Goal: Task Accomplishment & Management: Use online tool/utility

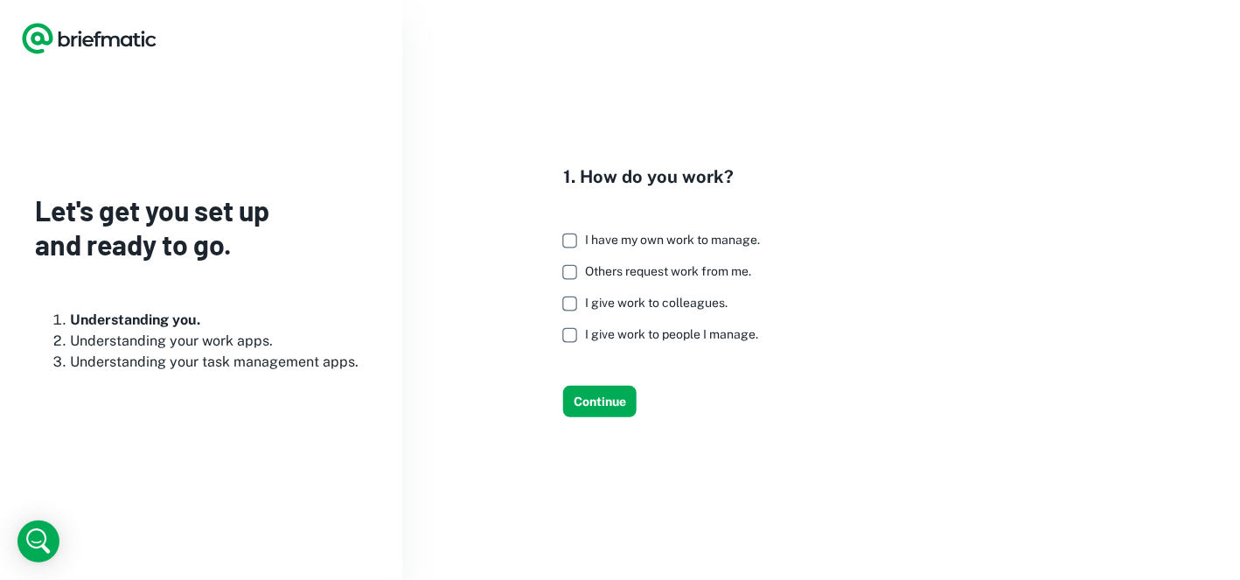
click at [738, 236] on span "I have my own work to manage." at bounding box center [672, 240] width 175 height 14
click at [663, 297] on span "I give work to colleagues." at bounding box center [656, 303] width 143 height 14
click at [654, 327] on span "I give work to people I manage." at bounding box center [671, 334] width 173 height 14
click at [651, 265] on span "Others request work from me." at bounding box center [668, 271] width 166 height 14
click at [602, 389] on button "Continue" at bounding box center [599, 401] width 73 height 31
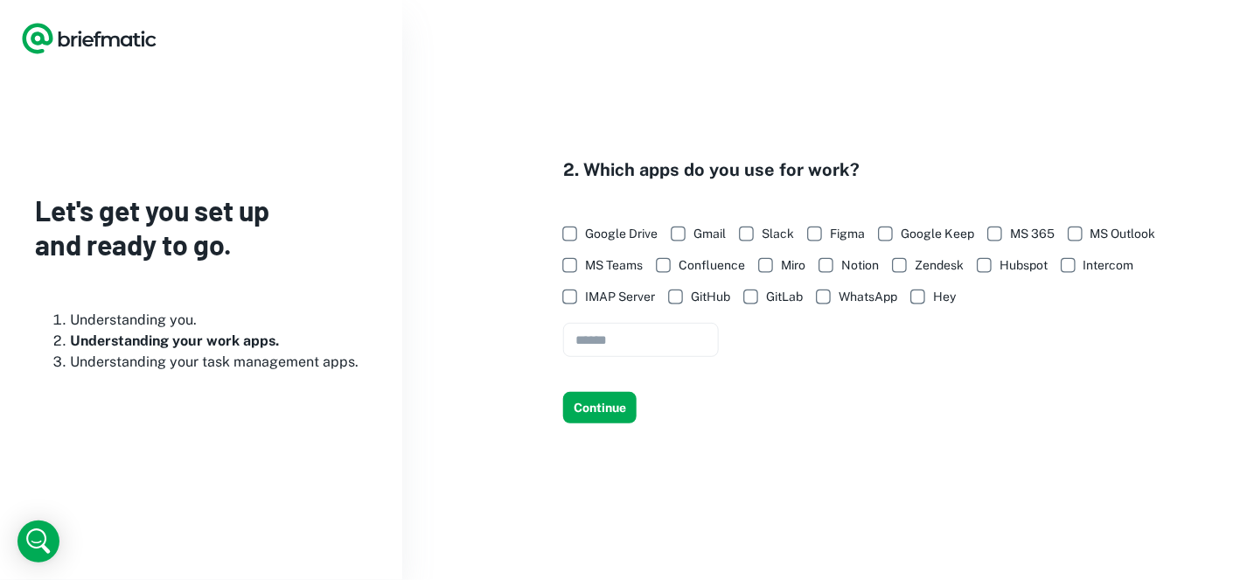
click at [705, 225] on span "Gmail" at bounding box center [709, 233] width 32 height 19
click at [721, 274] on span "Confluence" at bounding box center [712, 264] width 66 height 19
click at [612, 267] on span "MS Teams" at bounding box center [614, 264] width 58 height 19
click at [706, 329] on input "text" at bounding box center [641, 340] width 156 height 34
click at [615, 402] on button "Continue" at bounding box center [599, 407] width 73 height 31
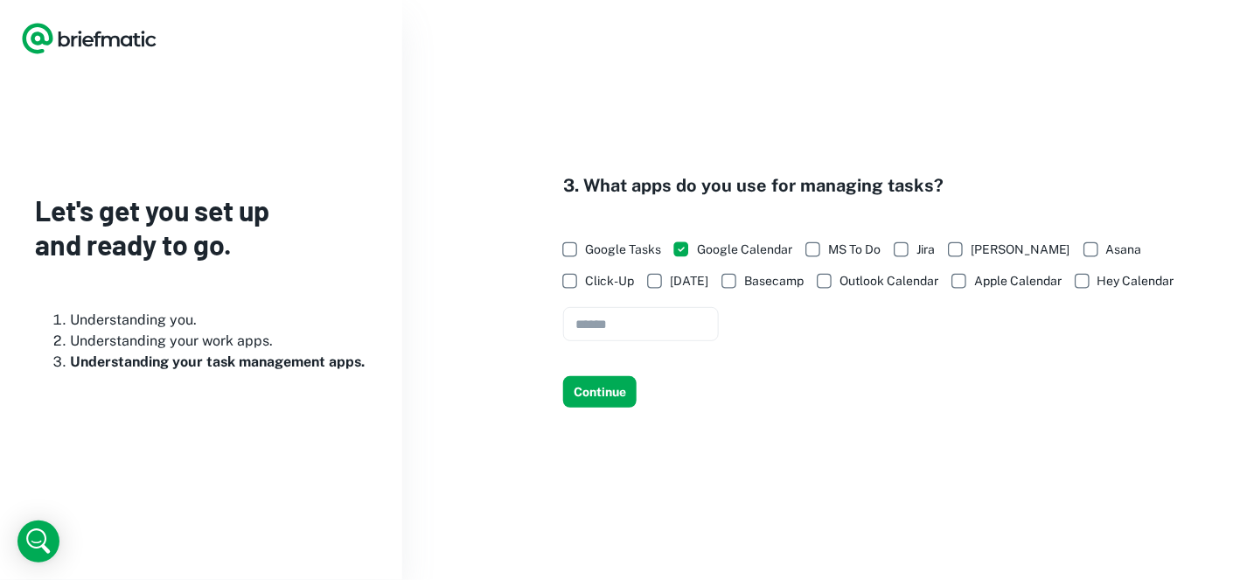
click at [657, 247] on span "Google Tasks" at bounding box center [623, 249] width 76 height 19
click at [928, 249] on span "Jira" at bounding box center [925, 249] width 18 height 19
click at [591, 399] on button "Continue" at bounding box center [599, 391] width 73 height 31
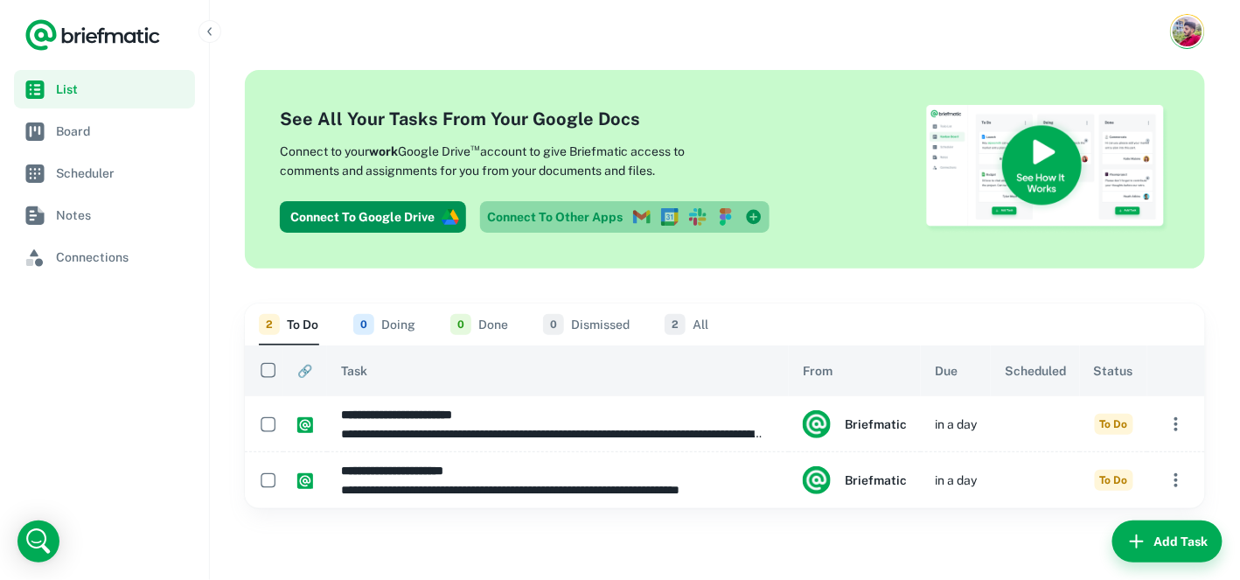
click at [674, 220] on icon at bounding box center [676, 217] width 4 height 10
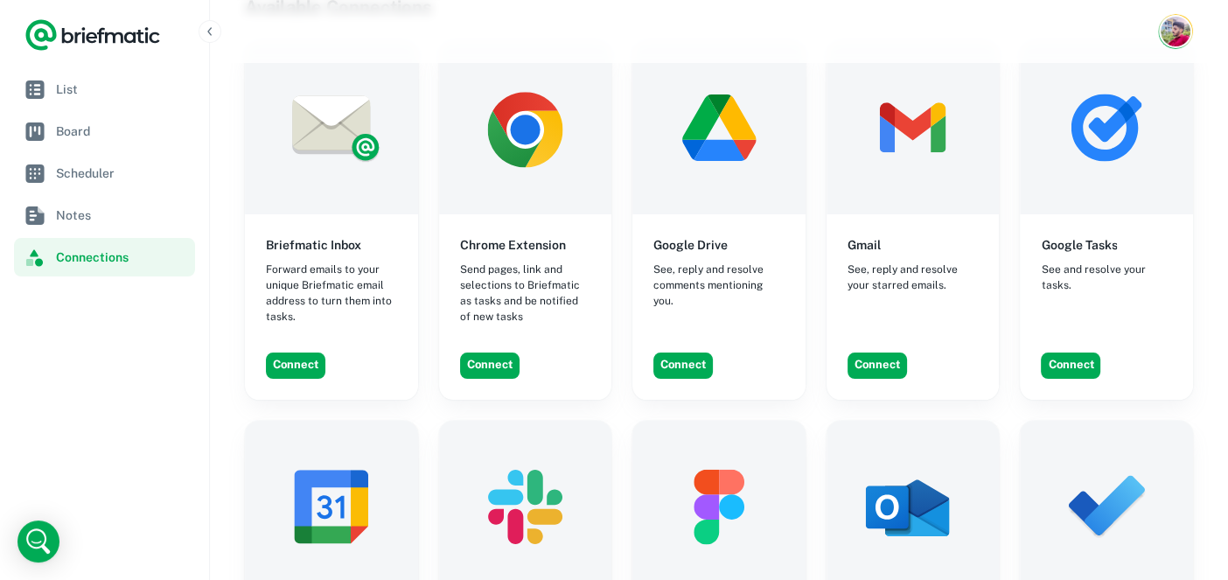
scroll to position [74, 0]
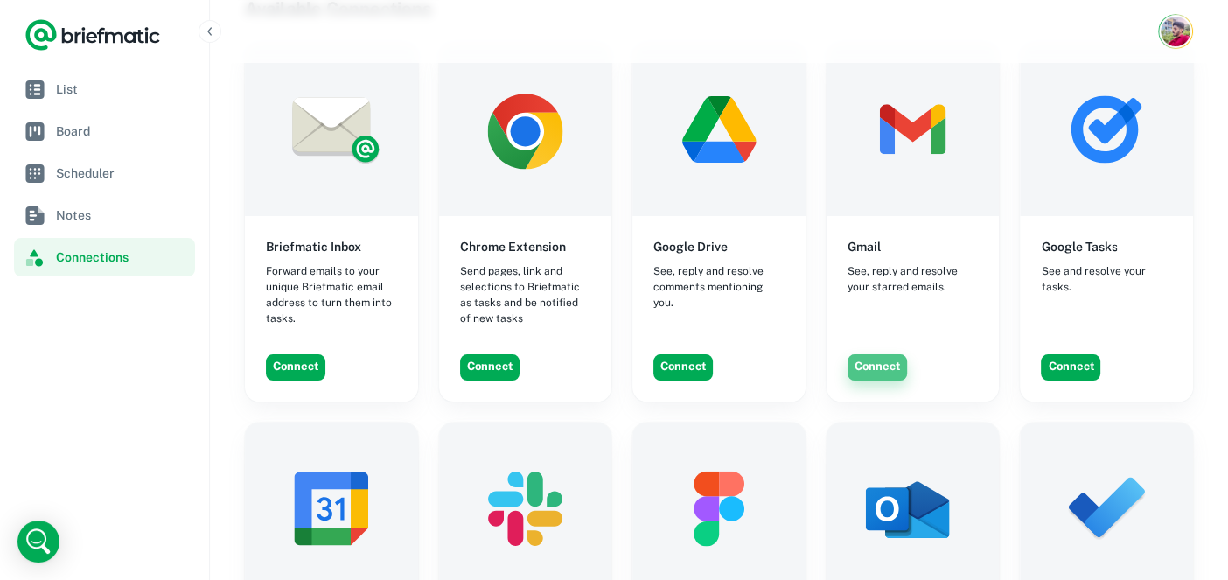
click at [879, 371] on button "Connect" at bounding box center [876, 367] width 59 height 26
click at [296, 364] on button "Connect" at bounding box center [295, 367] width 59 height 26
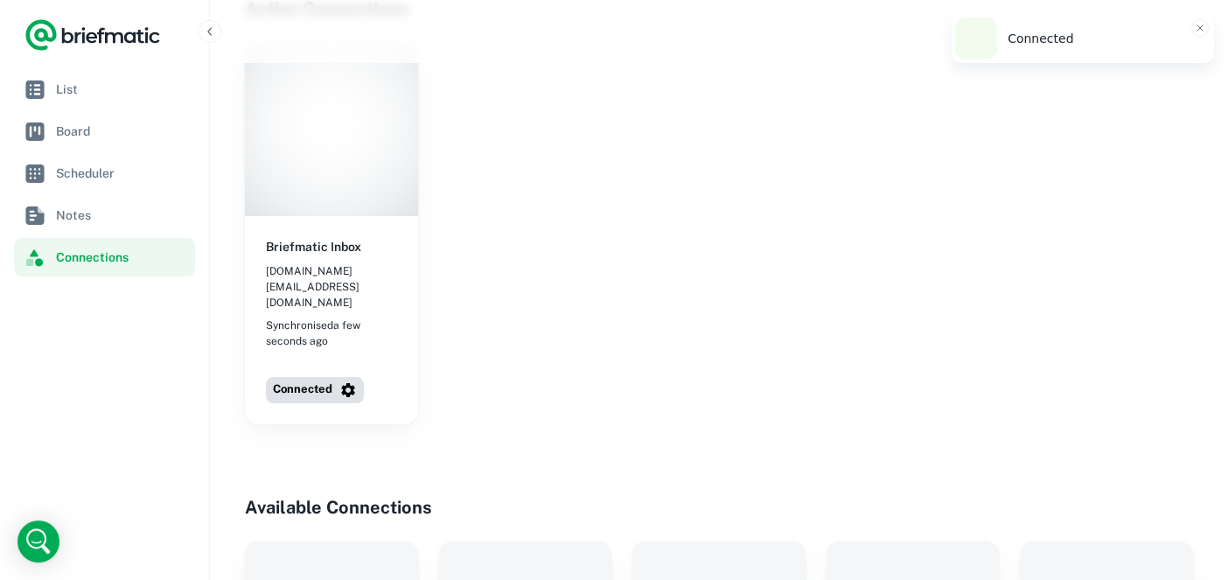
scroll to position [557, 0]
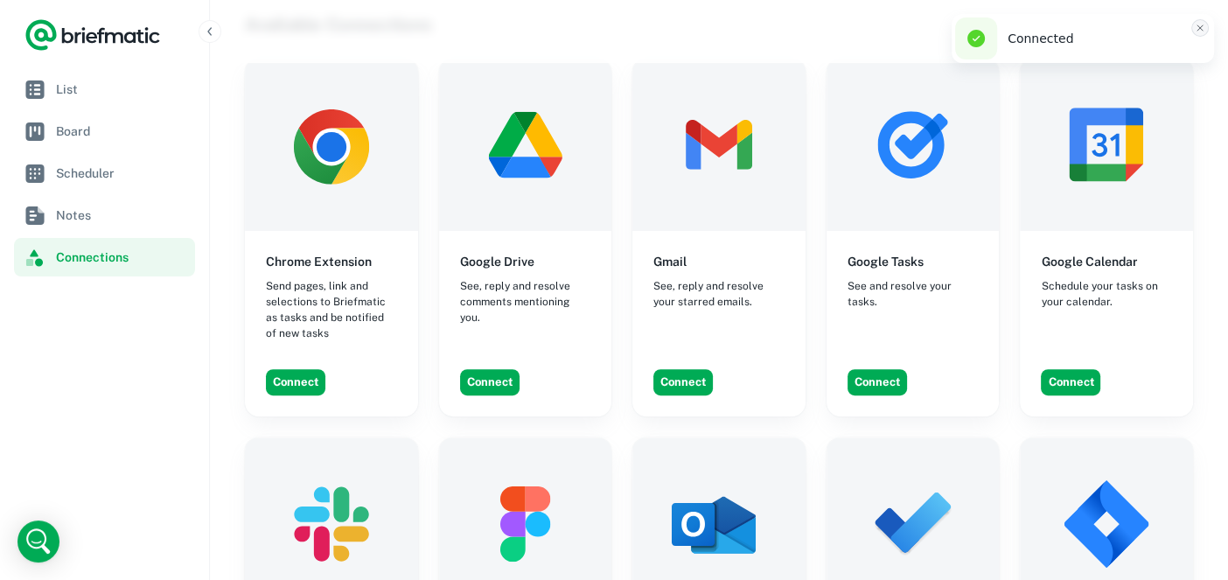
click at [1198, 27] on line "Close toast" at bounding box center [1199, 27] width 5 height 5
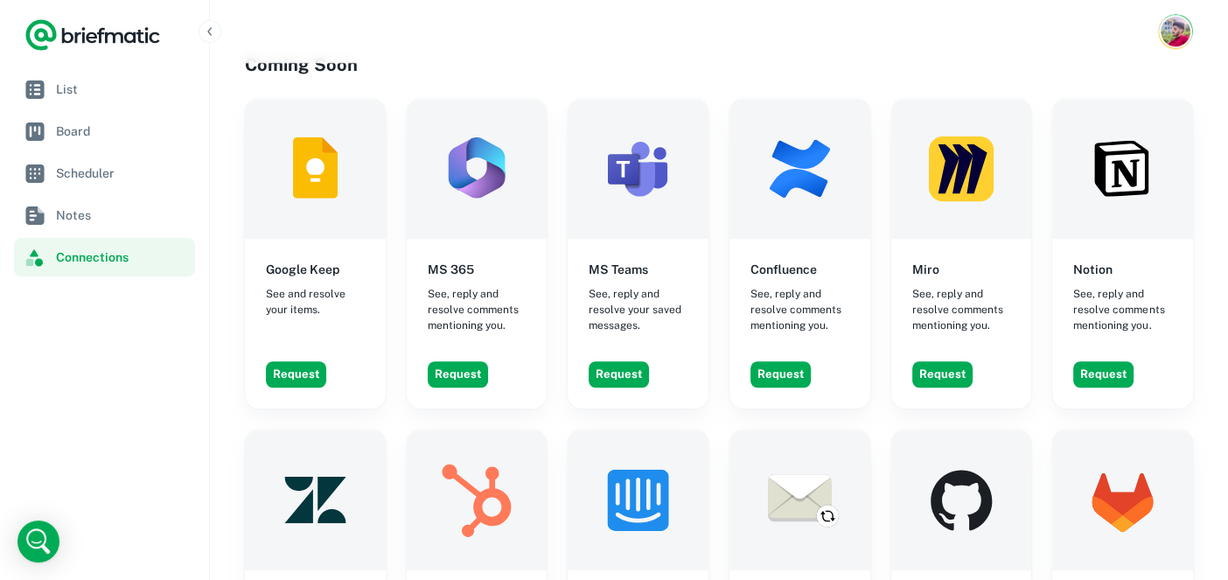
scroll to position [1355, 0]
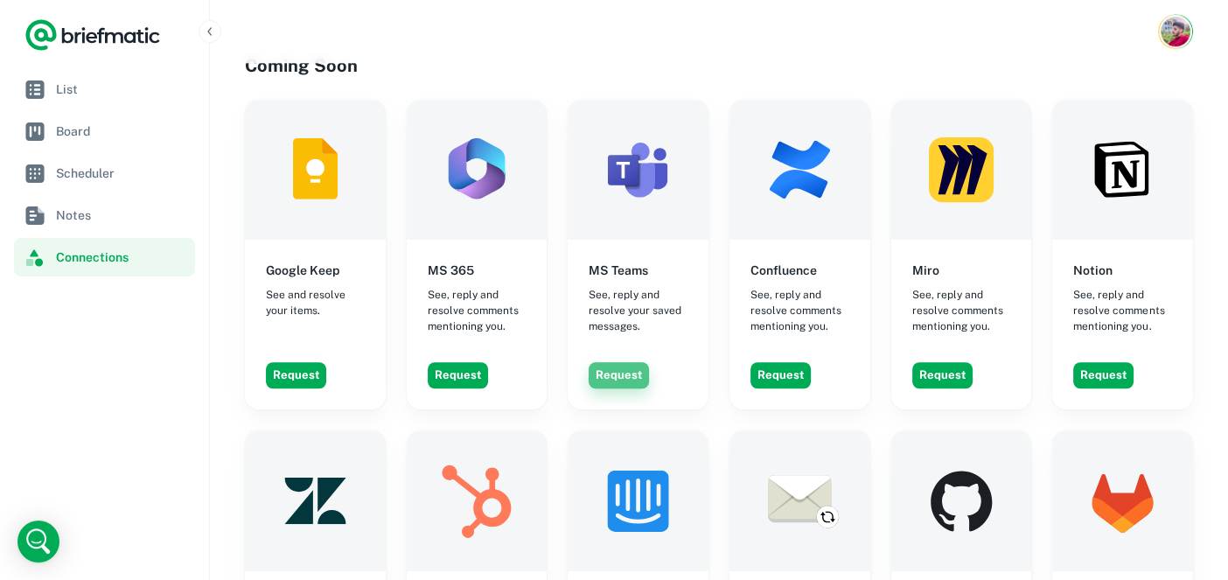
click at [631, 362] on button "Request" at bounding box center [619, 375] width 60 height 26
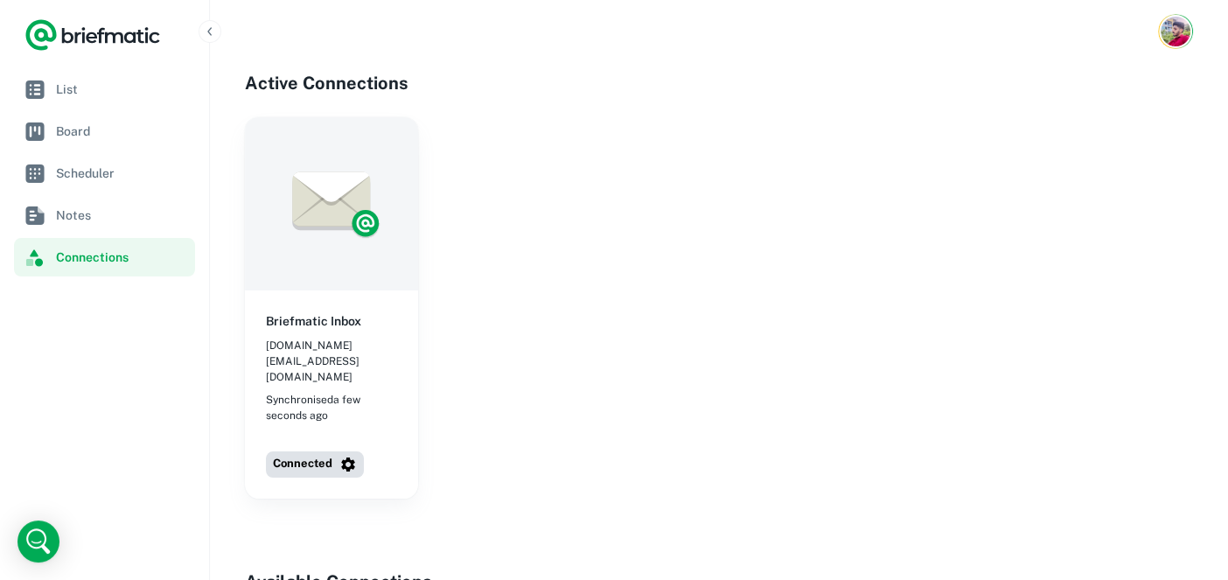
scroll to position [0, 0]
